Goal: Task Accomplishment & Management: Manage account settings

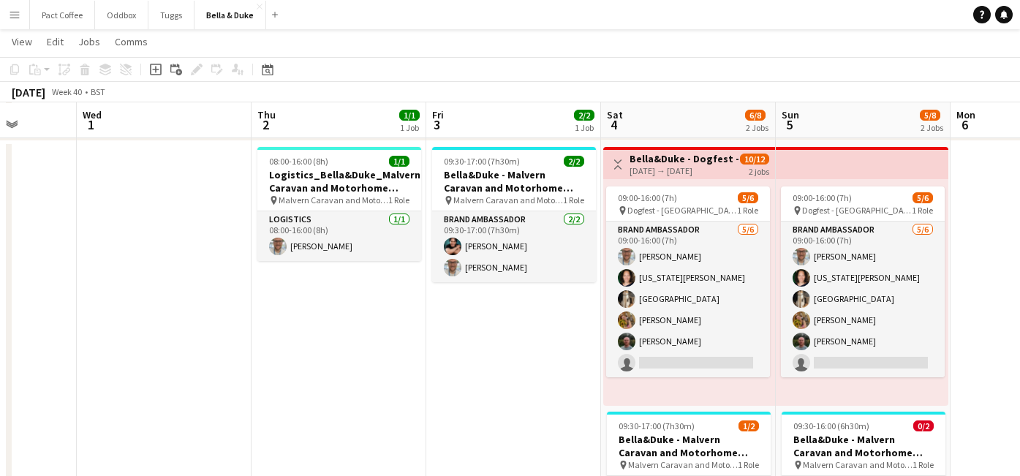
scroll to position [0, 444]
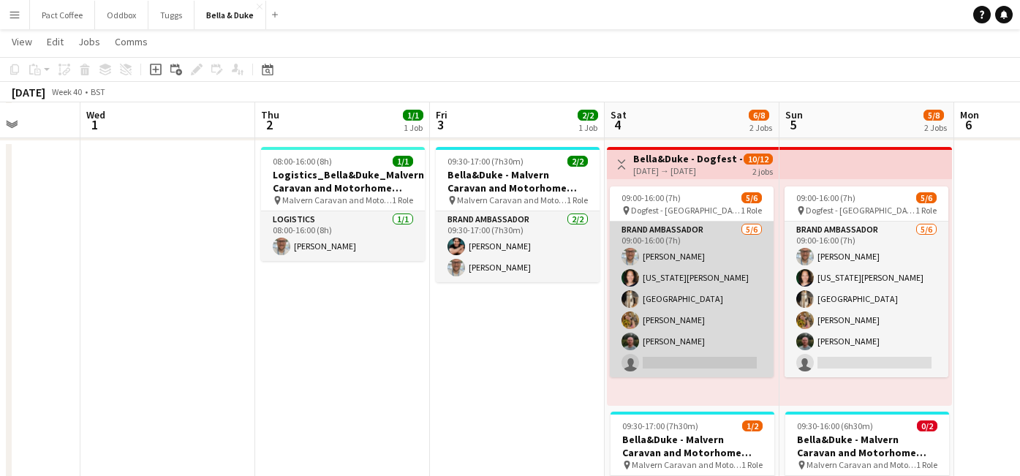
click at [658, 364] on app-card-role "Brand Ambassador [DATE] 09:00-16:00 (7h) [PERSON_NAME] [US_STATE][PERSON_NAME] …" at bounding box center [692, 300] width 164 height 156
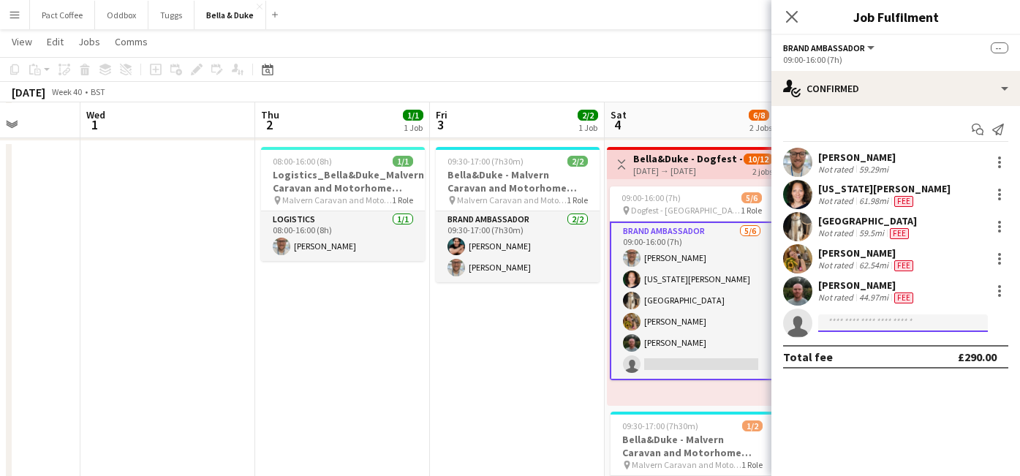
click at [864, 325] on input at bounding box center [904, 324] width 170 height 18
type input "***"
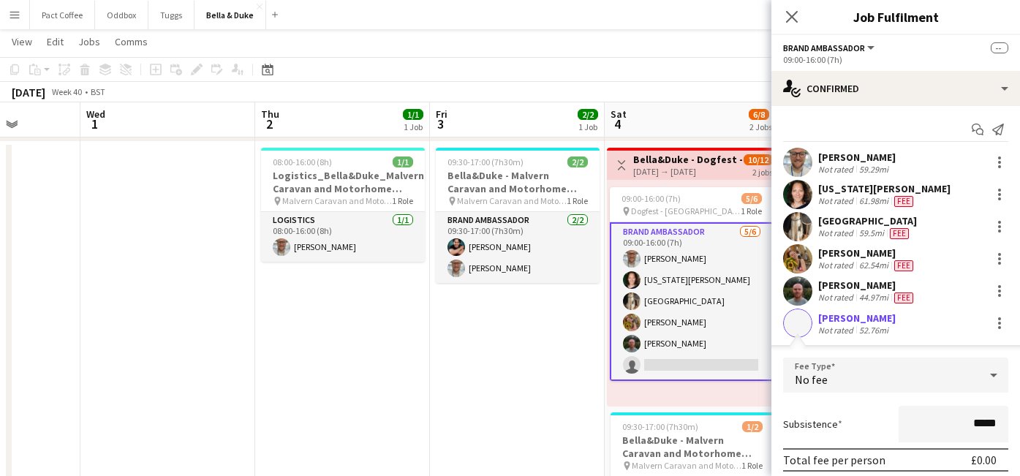
scroll to position [86, 0]
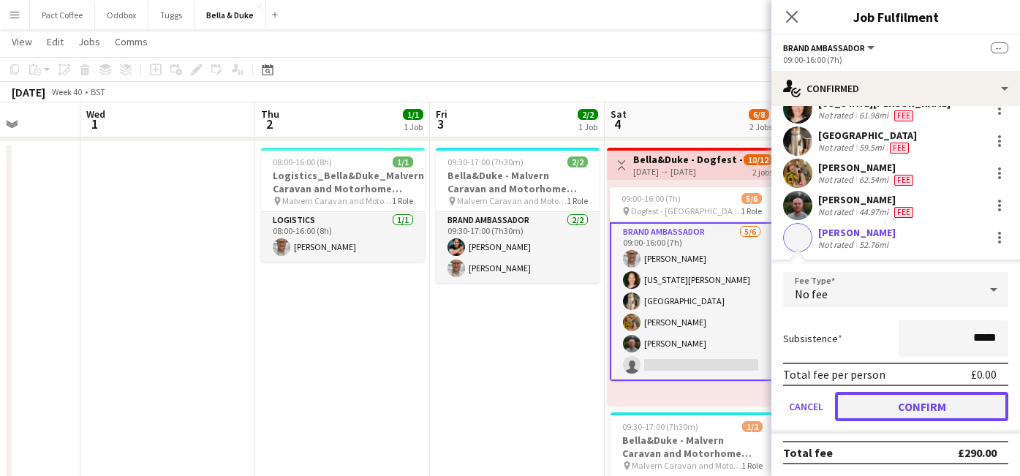
click at [898, 407] on button "Confirm" at bounding box center [921, 406] width 173 height 29
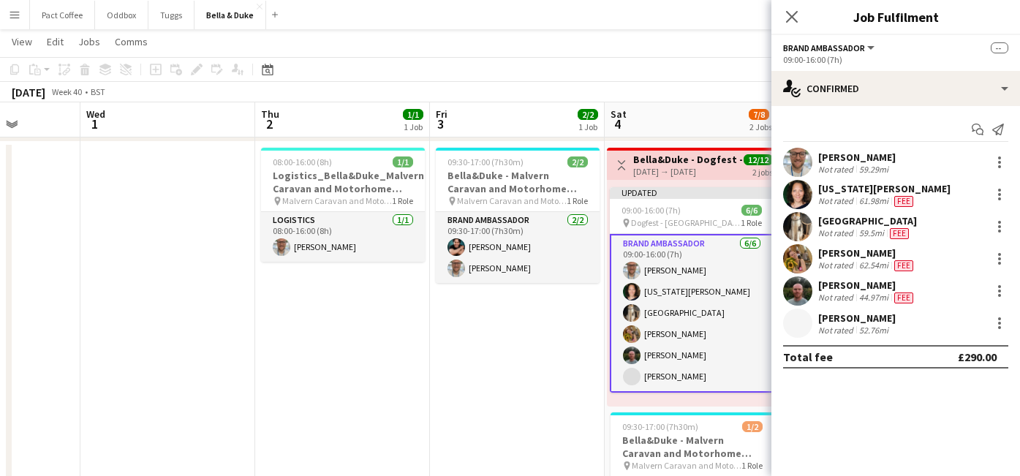
scroll to position [0, 0]
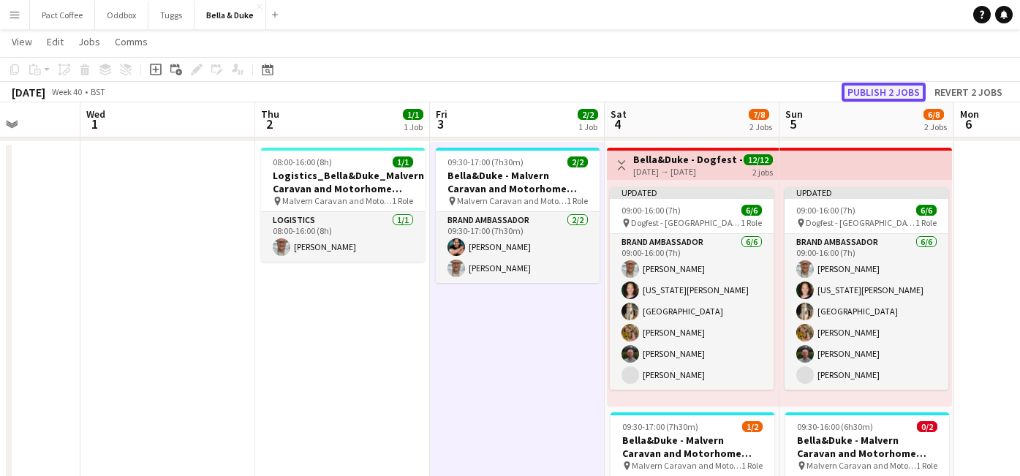
click at [894, 93] on button "Publish 2 jobs" at bounding box center [884, 92] width 84 height 19
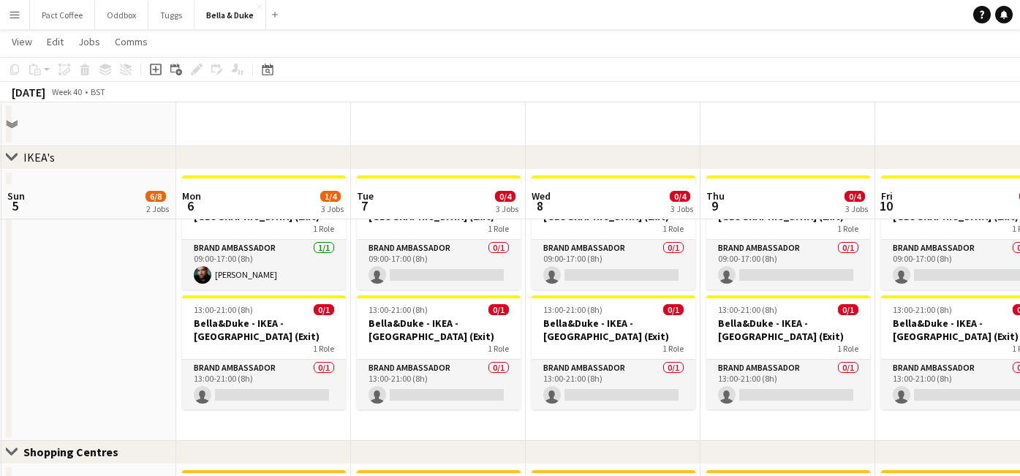
scroll to position [1296, 0]
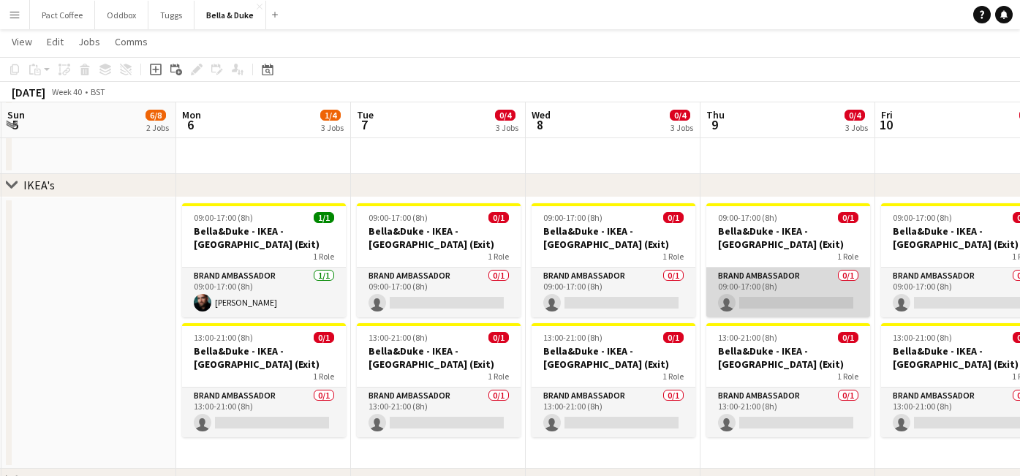
click at [760, 295] on app-card-role "Brand Ambassador 0/1 09:00-17:00 (8h) single-neutral-actions" at bounding box center [789, 293] width 164 height 50
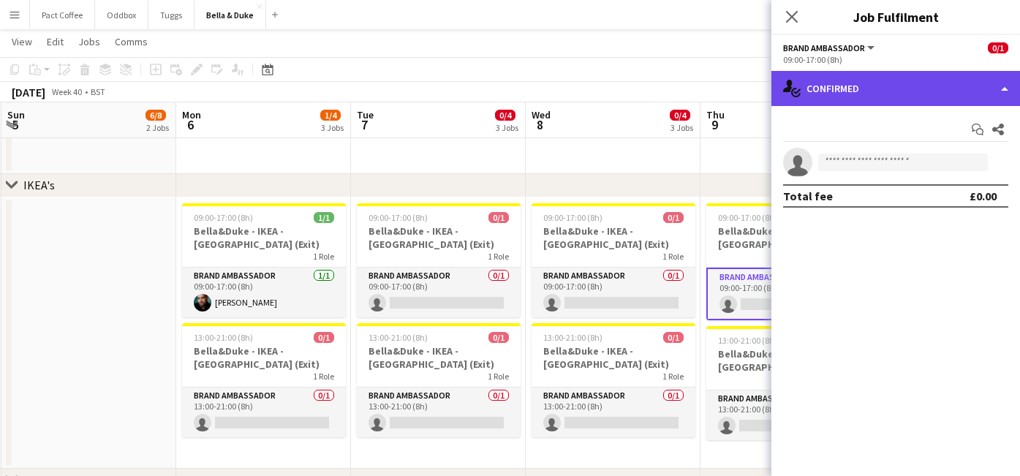
click at [918, 97] on div "single-neutral-actions-check-2 Confirmed" at bounding box center [896, 88] width 249 height 35
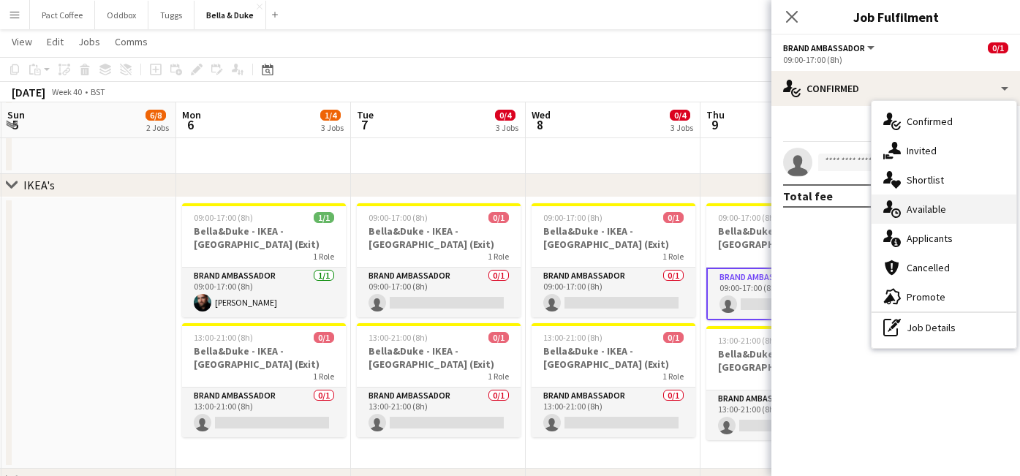
click at [941, 206] on span "Available" at bounding box center [927, 209] width 40 height 13
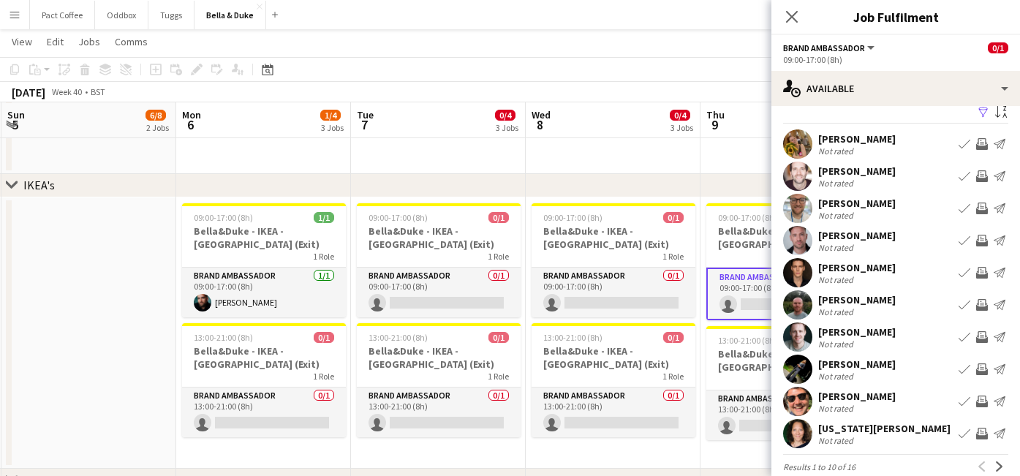
scroll to position [21, 0]
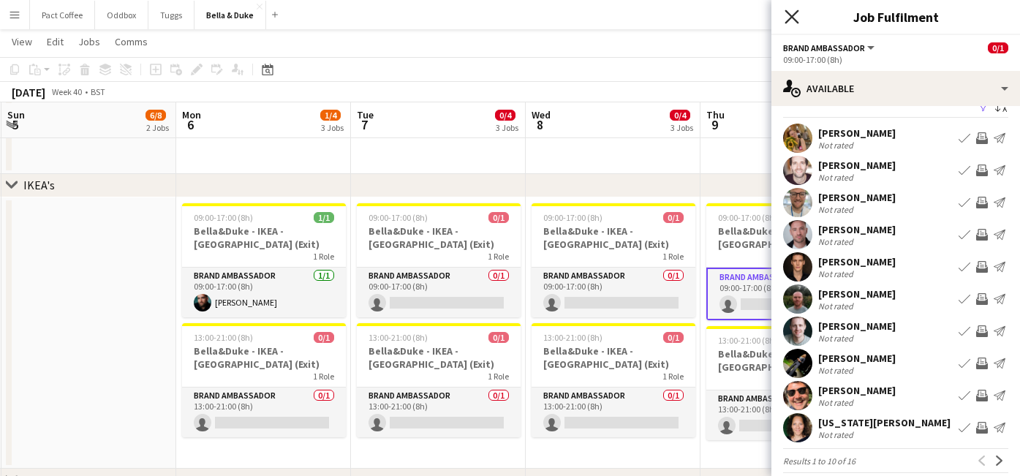
click at [789, 11] on icon "Close pop-in" at bounding box center [792, 17] width 14 height 14
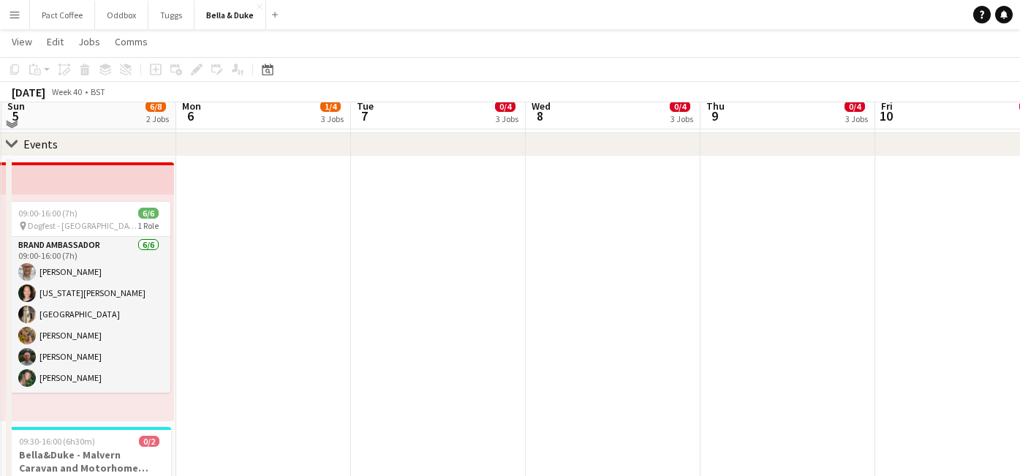
scroll to position [170, 0]
